Goal: Task Accomplishment & Management: Manage account settings

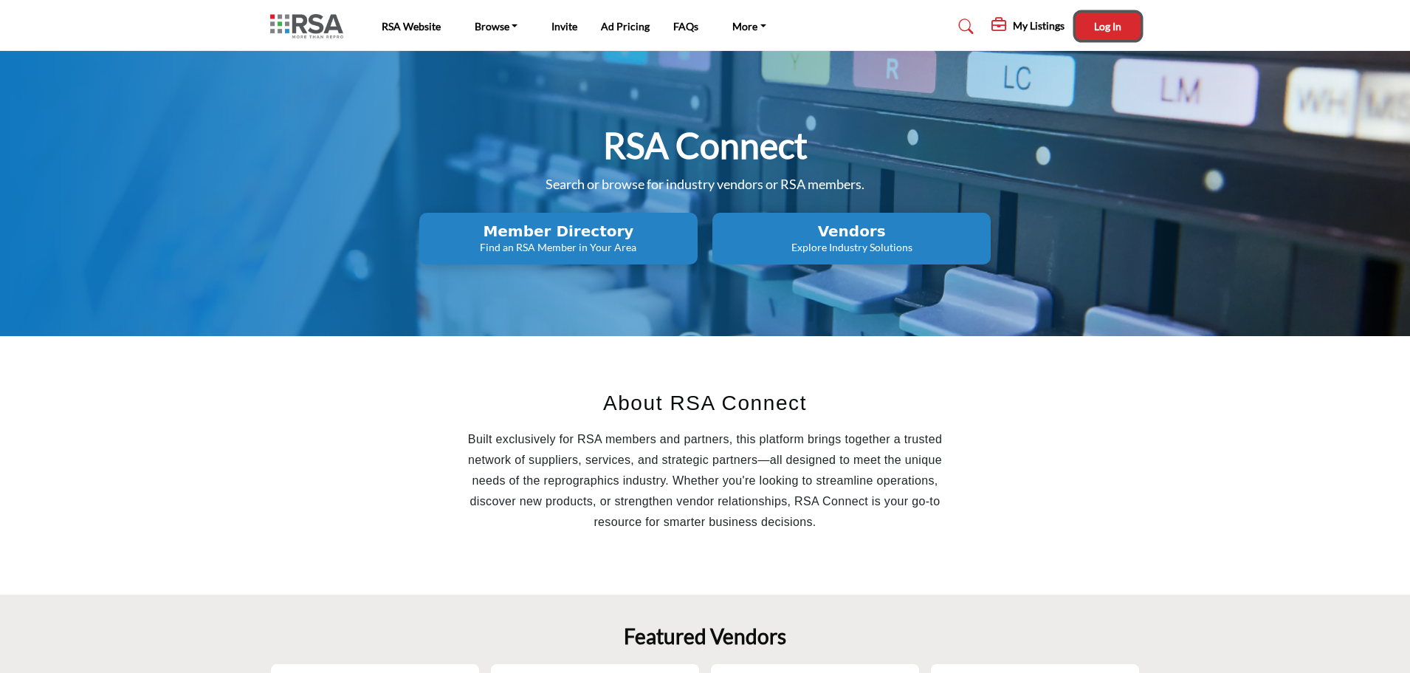
click at [1097, 18] on button "Log In" at bounding box center [1108, 26] width 65 height 27
click at [1099, 28] on h5 "Damien Illum" at bounding box center [1100, 28] width 82 height 15
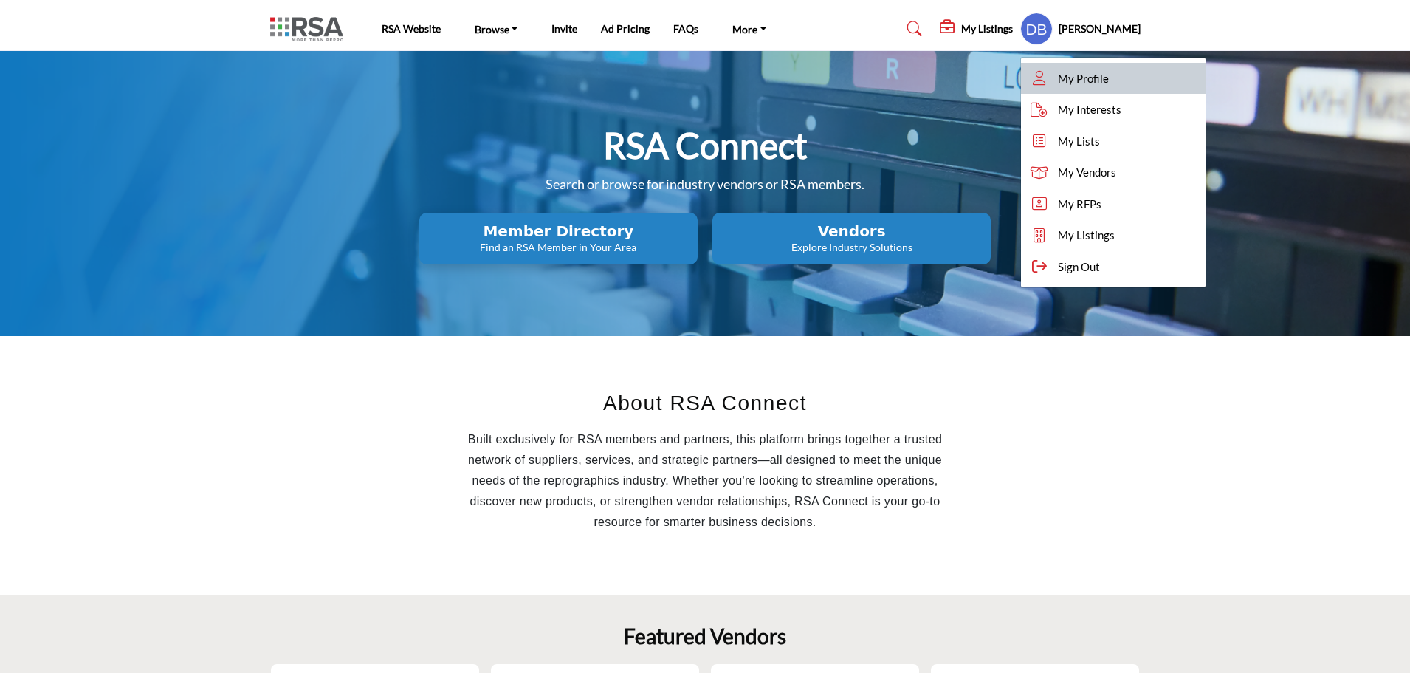
click at [1095, 78] on span "My Profile" at bounding box center [1083, 78] width 51 height 17
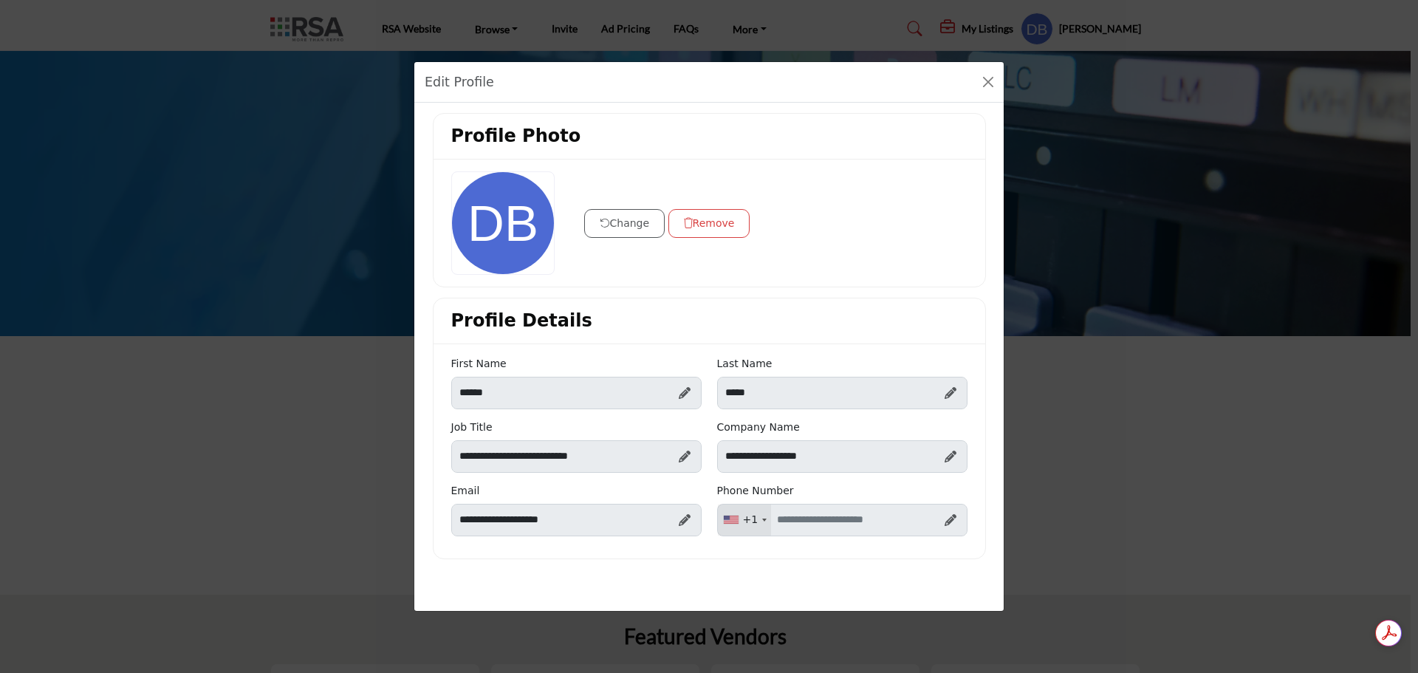
click at [947, 520] on icon at bounding box center [950, 520] width 12 height 12
click at [806, 520] on input "Enter your Phone Number" at bounding box center [842, 520] width 250 height 32
type input "**********"
click at [749, 562] on div "Profile Photo Change Remove Profile Details First Name ******" at bounding box center [708, 341] width 589 height 477
click at [503, 214] on div at bounding box center [502, 222] width 103 height 103
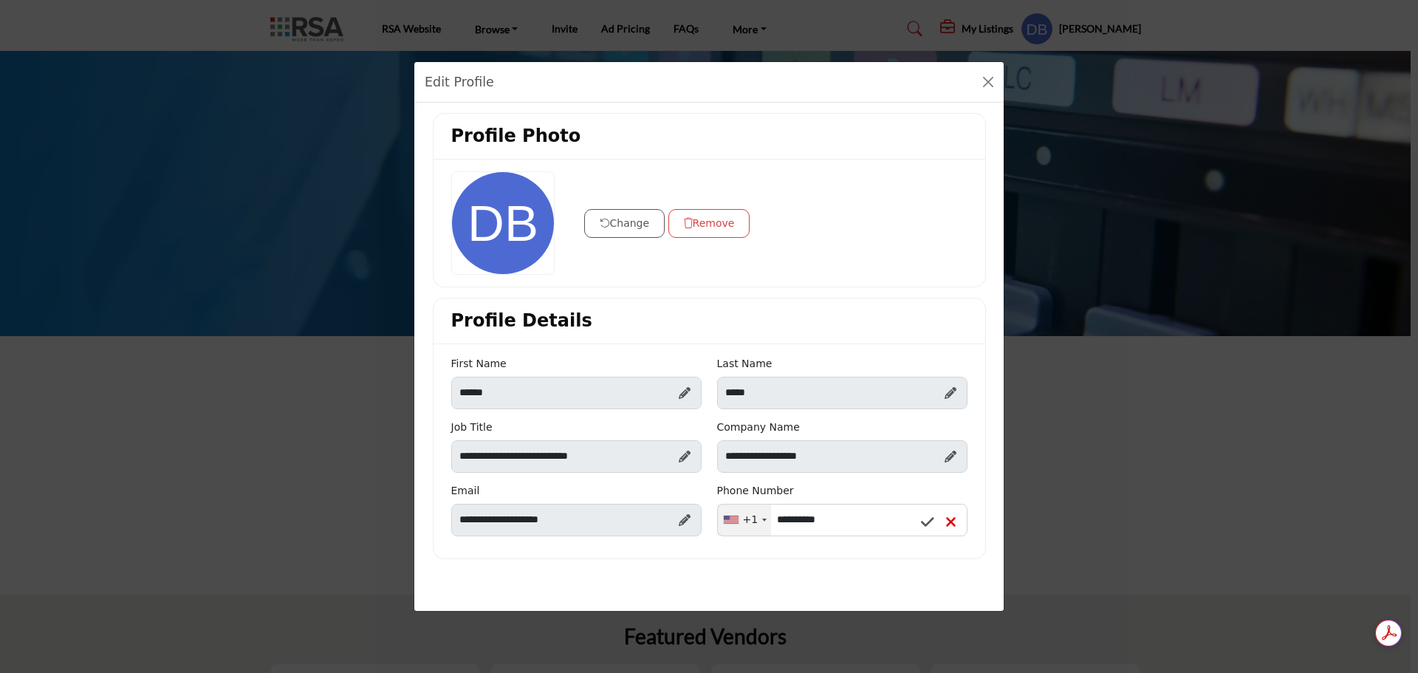
click at [632, 223] on button "Change" at bounding box center [624, 223] width 81 height 29
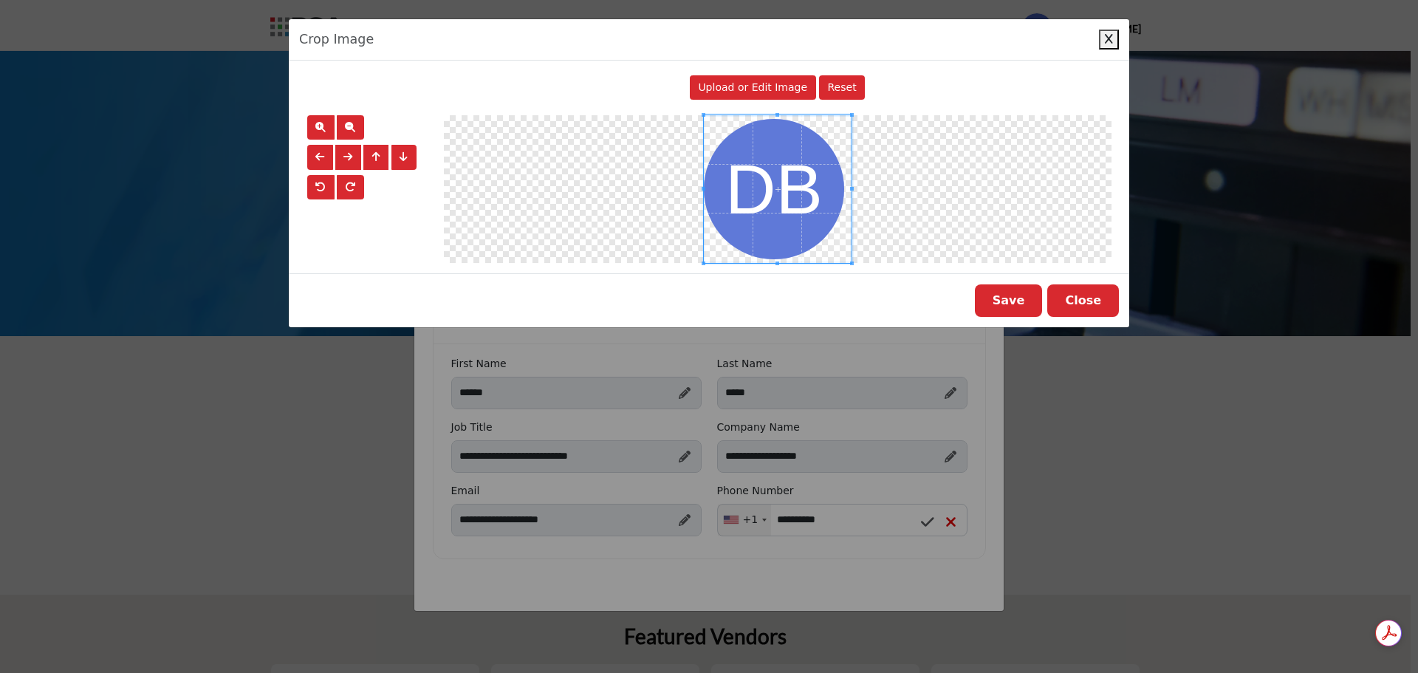
click at [754, 87] on span "Upload or Edit Image" at bounding box center [752, 87] width 109 height 12
click at [1094, 306] on button "Close" at bounding box center [1083, 300] width 72 height 32
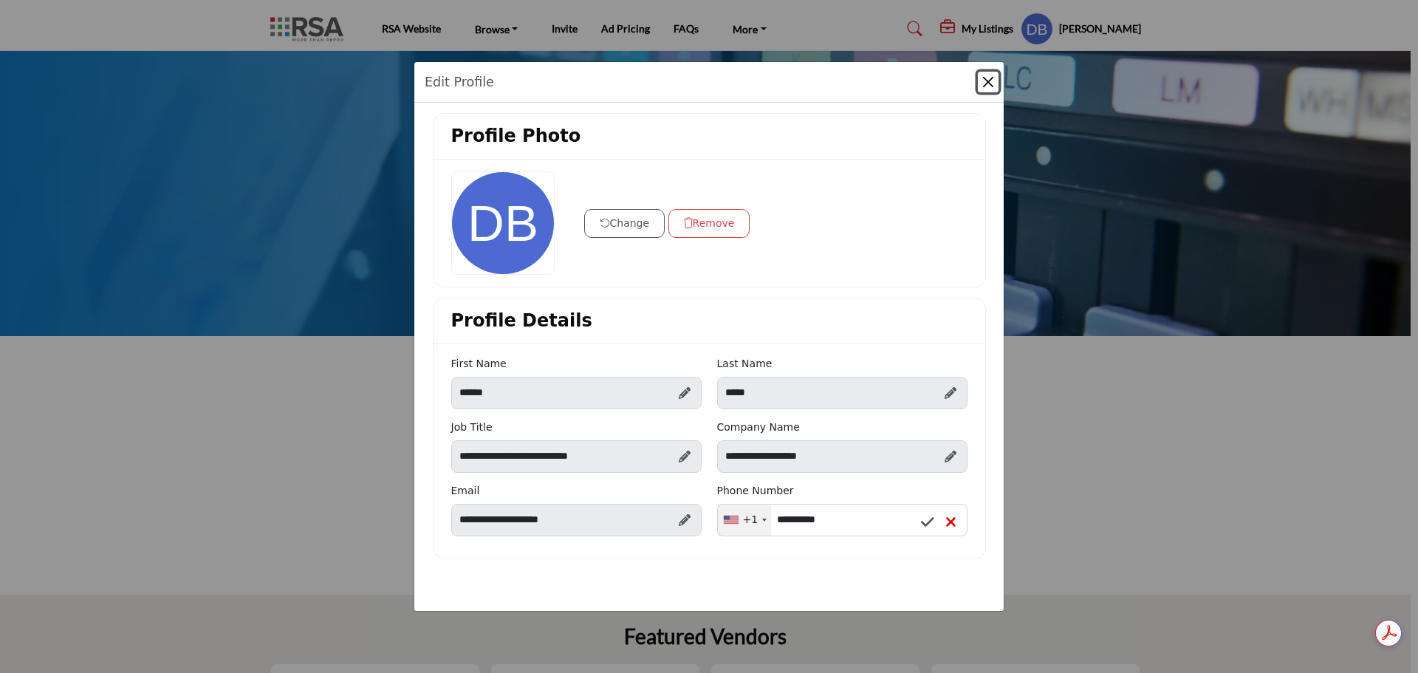
click at [990, 80] on button "Close" at bounding box center [988, 82] width 21 height 21
